Goal: Task Accomplishment & Management: Use online tool/utility

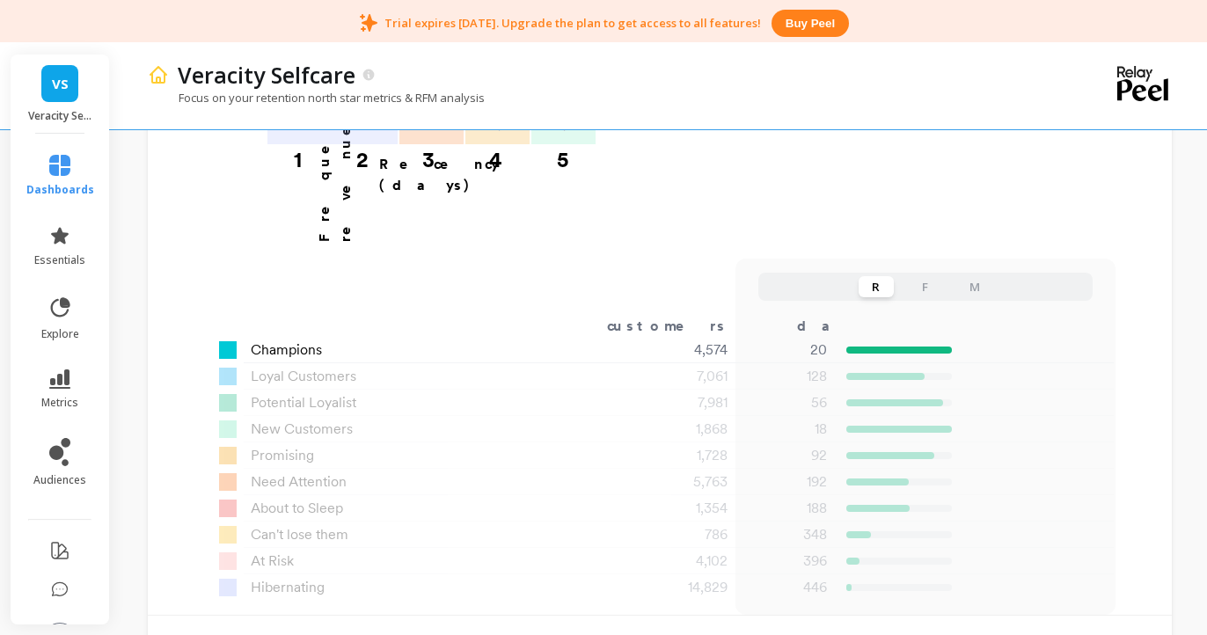
scroll to position [1255, 0]
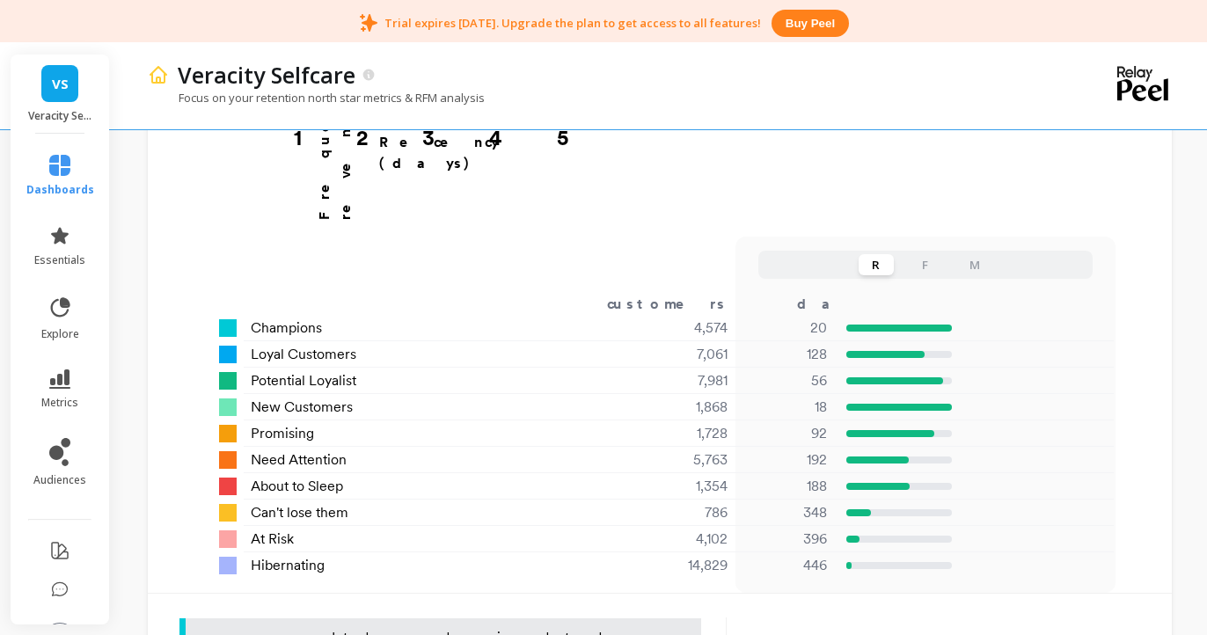
click at [921, 254] on button "F" at bounding box center [925, 264] width 35 height 21
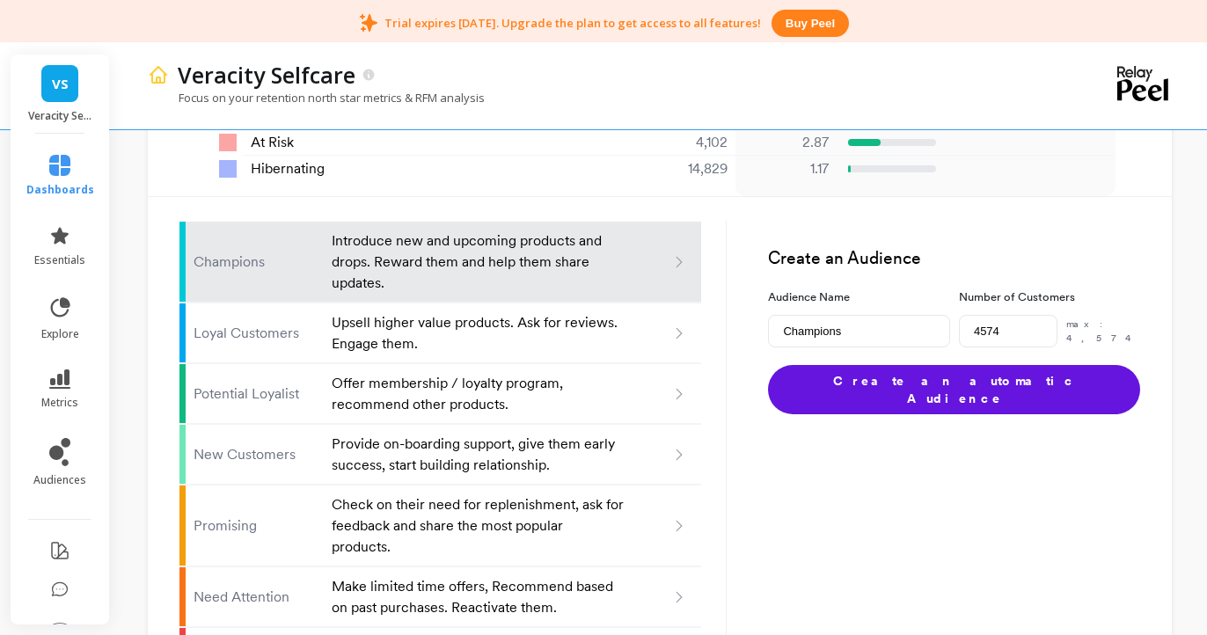
scroll to position [1668, 0]
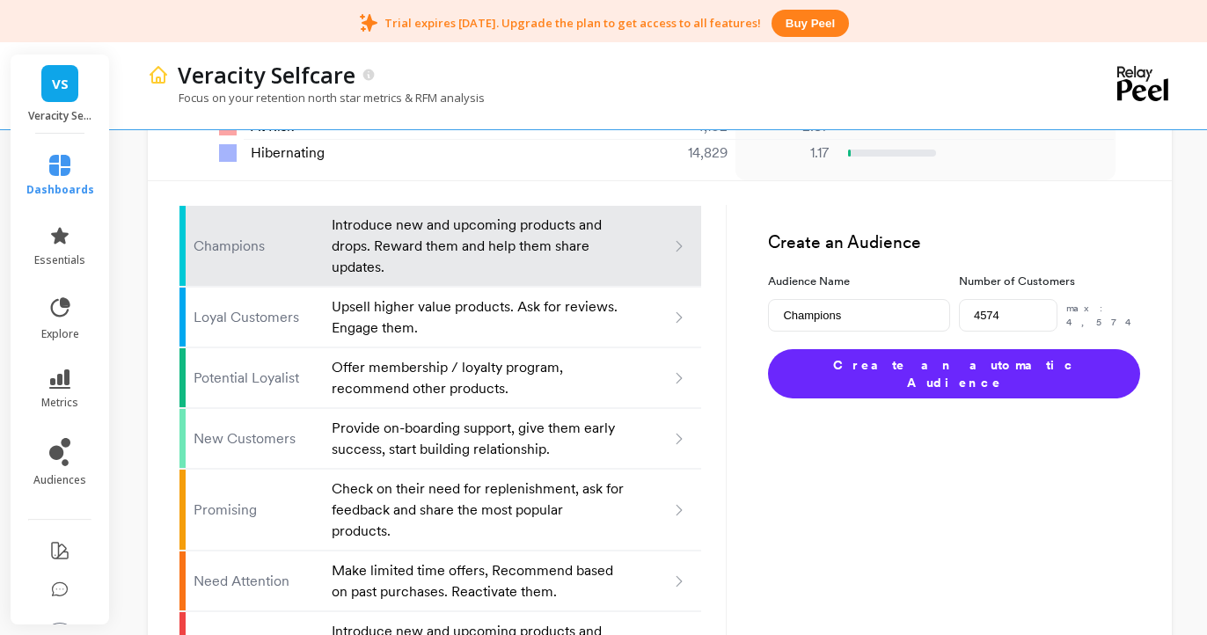
click at [929, 349] on button "Create an automatic Audience" at bounding box center [954, 373] width 372 height 49
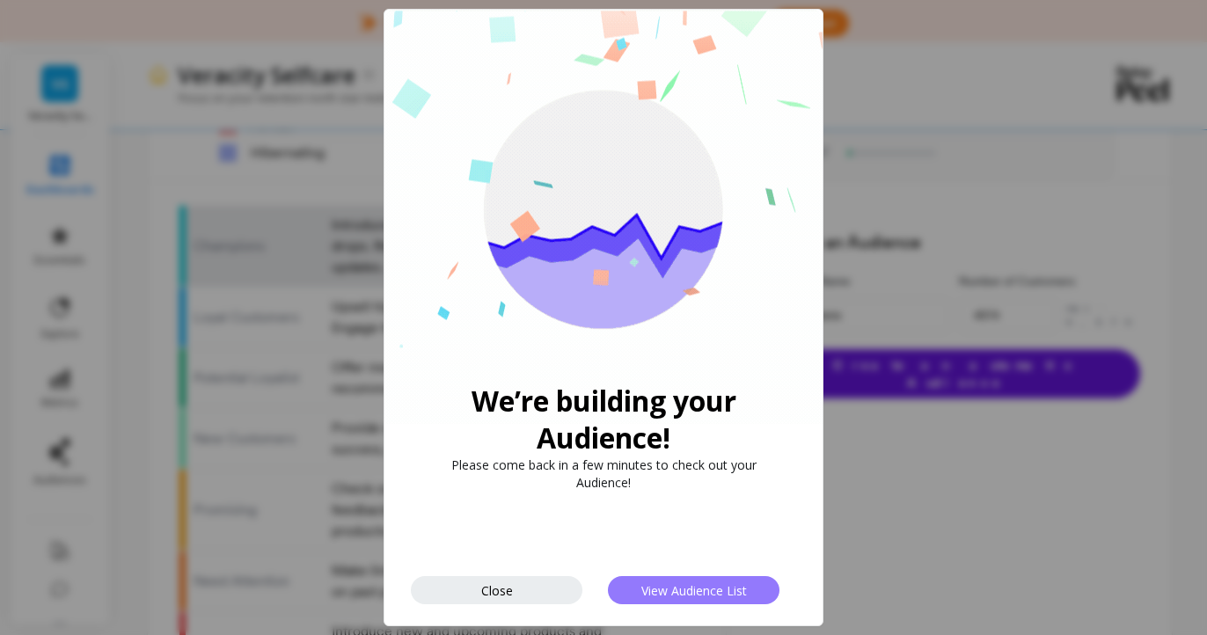
click at [702, 603] on button "View Audience List" at bounding box center [694, 590] width 172 height 28
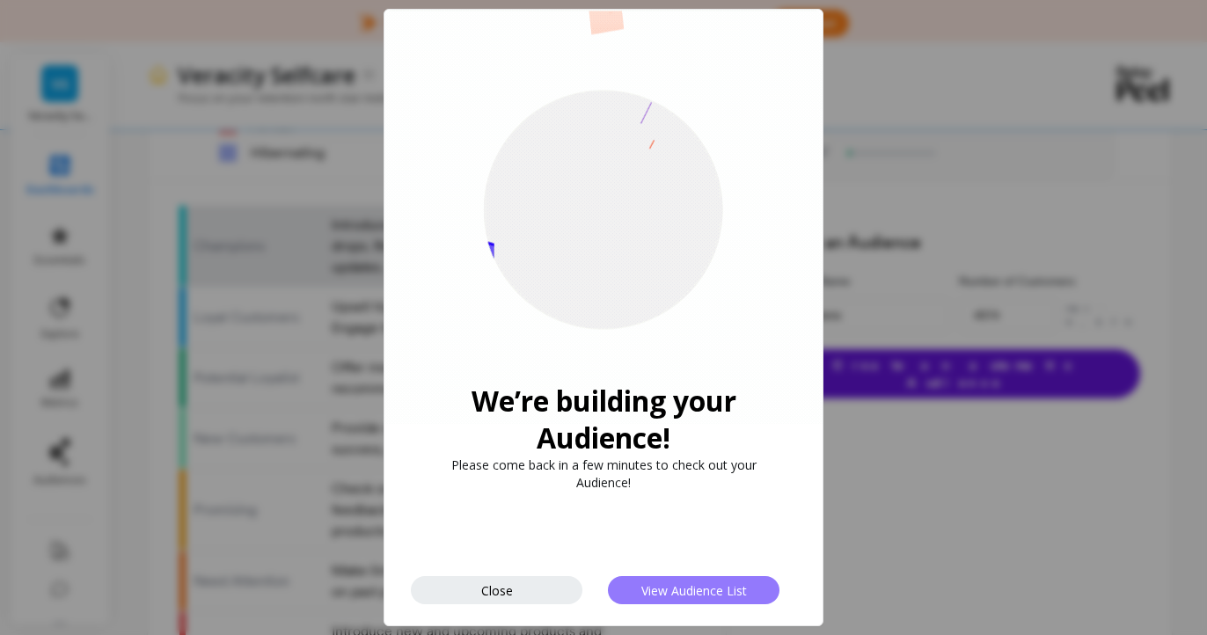
click at [706, 594] on span "View Audience List" at bounding box center [694, 590] width 106 height 17
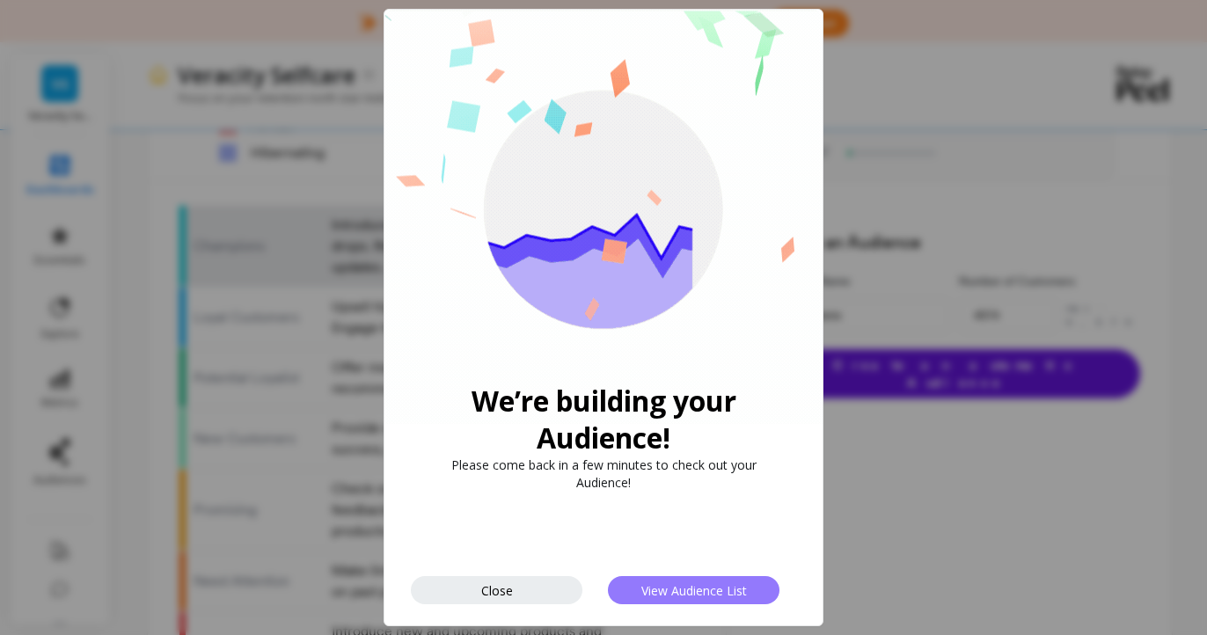
click at [706, 594] on span "View Audience List" at bounding box center [694, 590] width 106 height 17
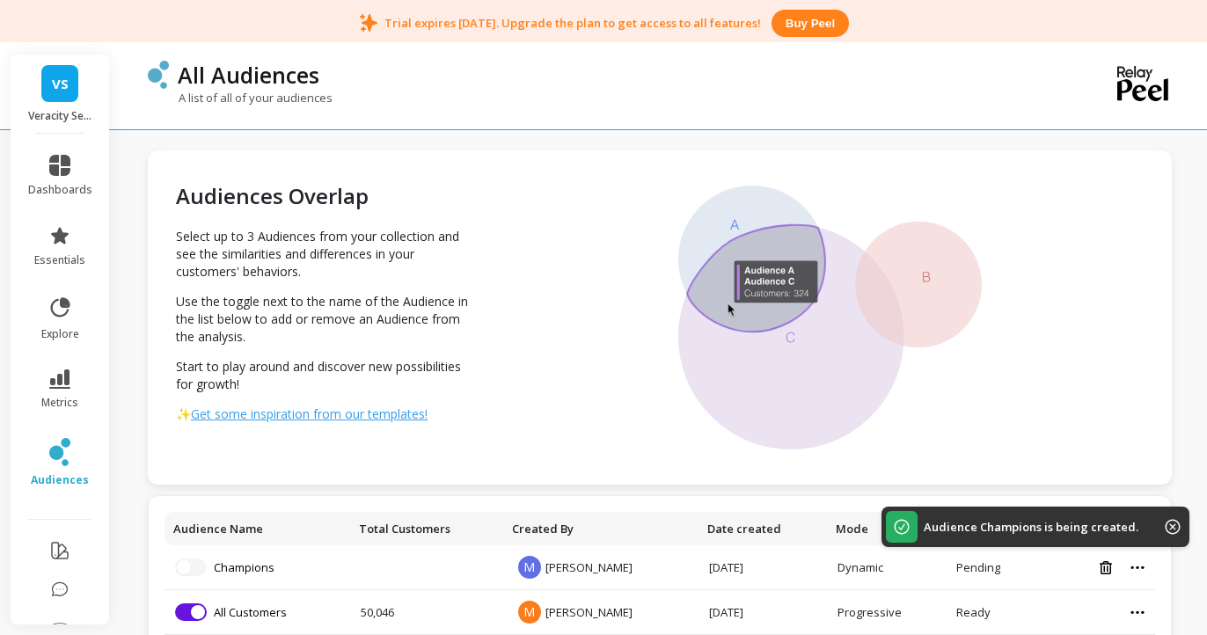
scroll to position [91, 0]
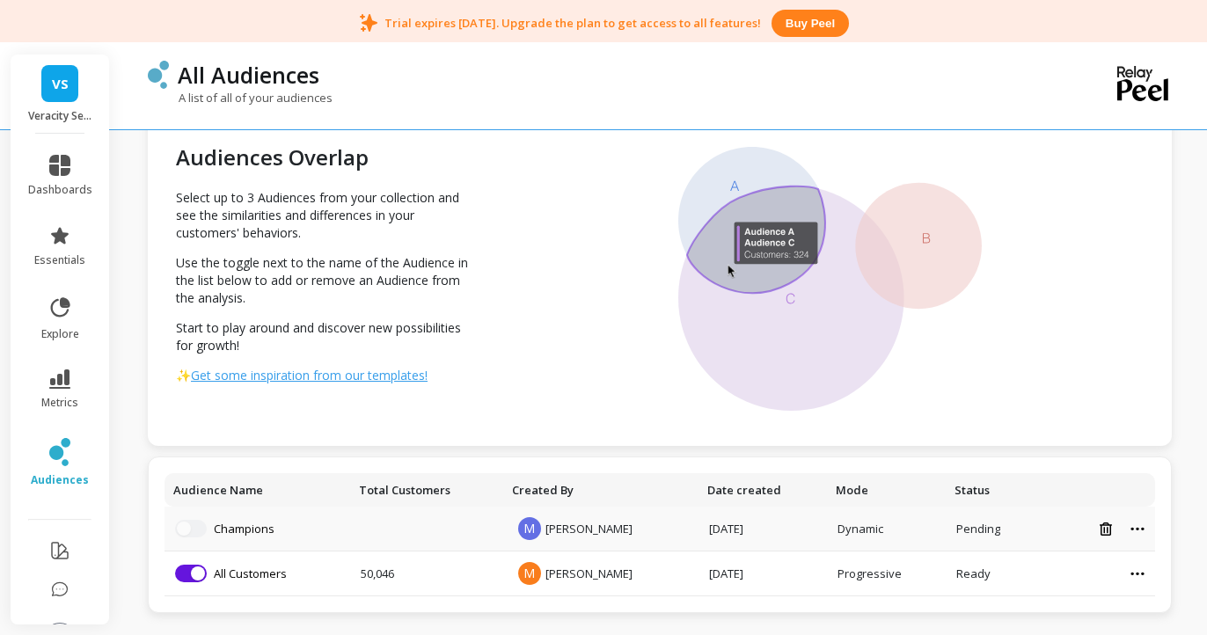
click at [193, 519] on td "Champions" at bounding box center [257, 529] width 186 height 45
click at [194, 523] on button "button" at bounding box center [191, 529] width 32 height 18
click at [193, 529] on button "button" at bounding box center [191, 529] width 32 height 18
click at [183, 587] on td "Remove from visualization All Customers" at bounding box center [257, 574] width 186 height 45
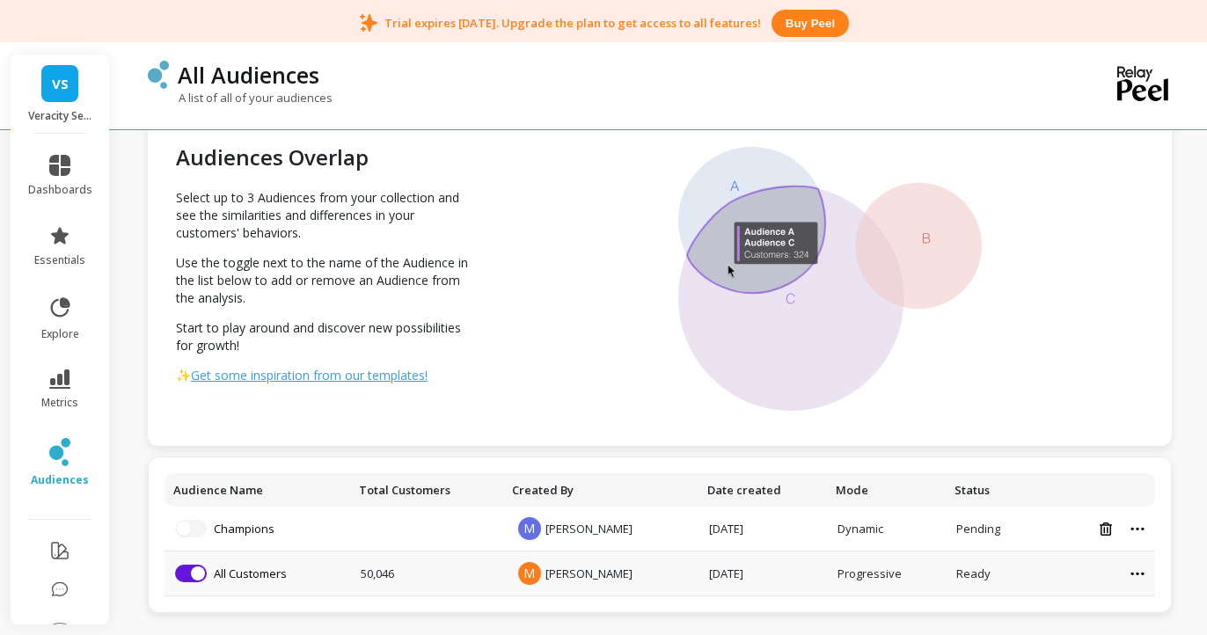
click at [360, 574] on td "50,046" at bounding box center [426, 574] width 152 height 45
